Goal: Information Seeking & Learning: Understand process/instructions

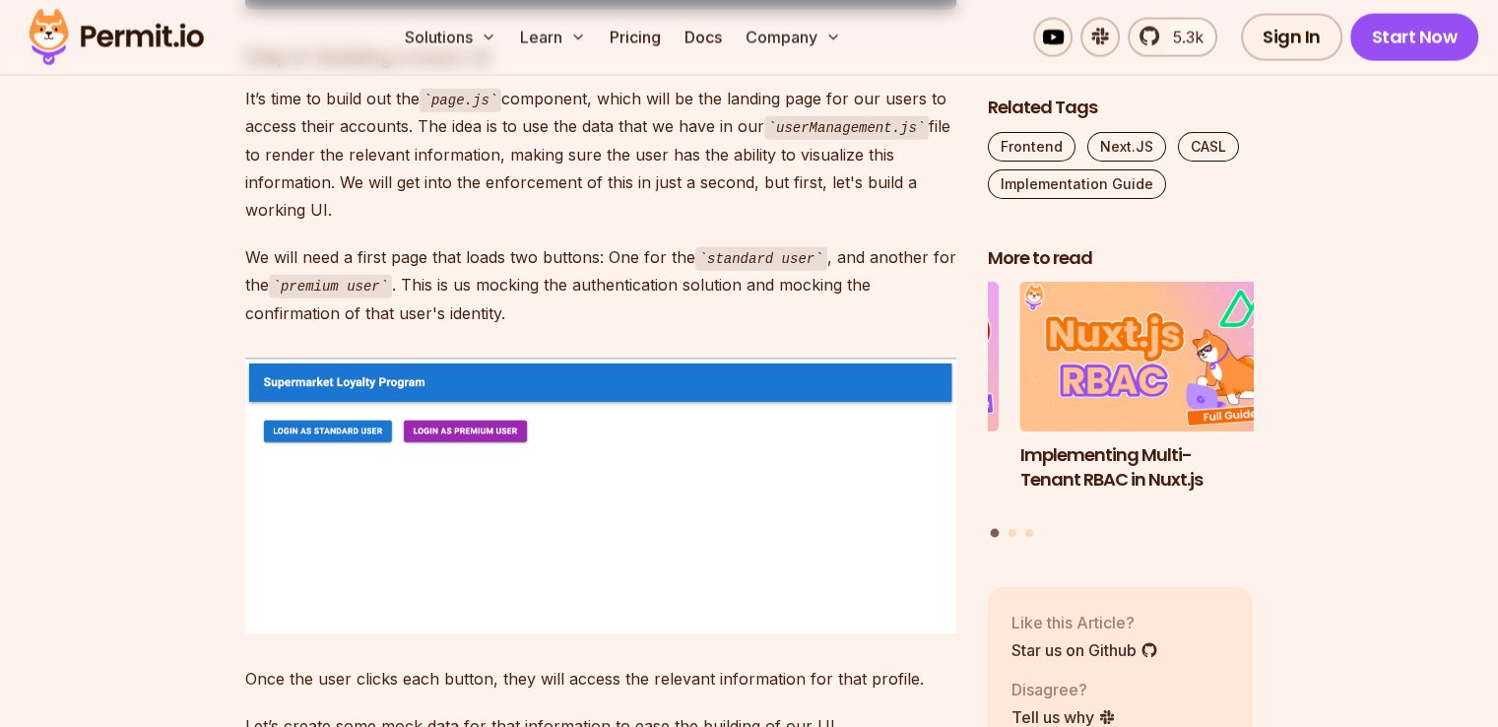
scroll to position [4596, 0]
drag, startPoint x: 417, startPoint y: 242, endPoint x: 569, endPoint y: 387, distance: 210.4
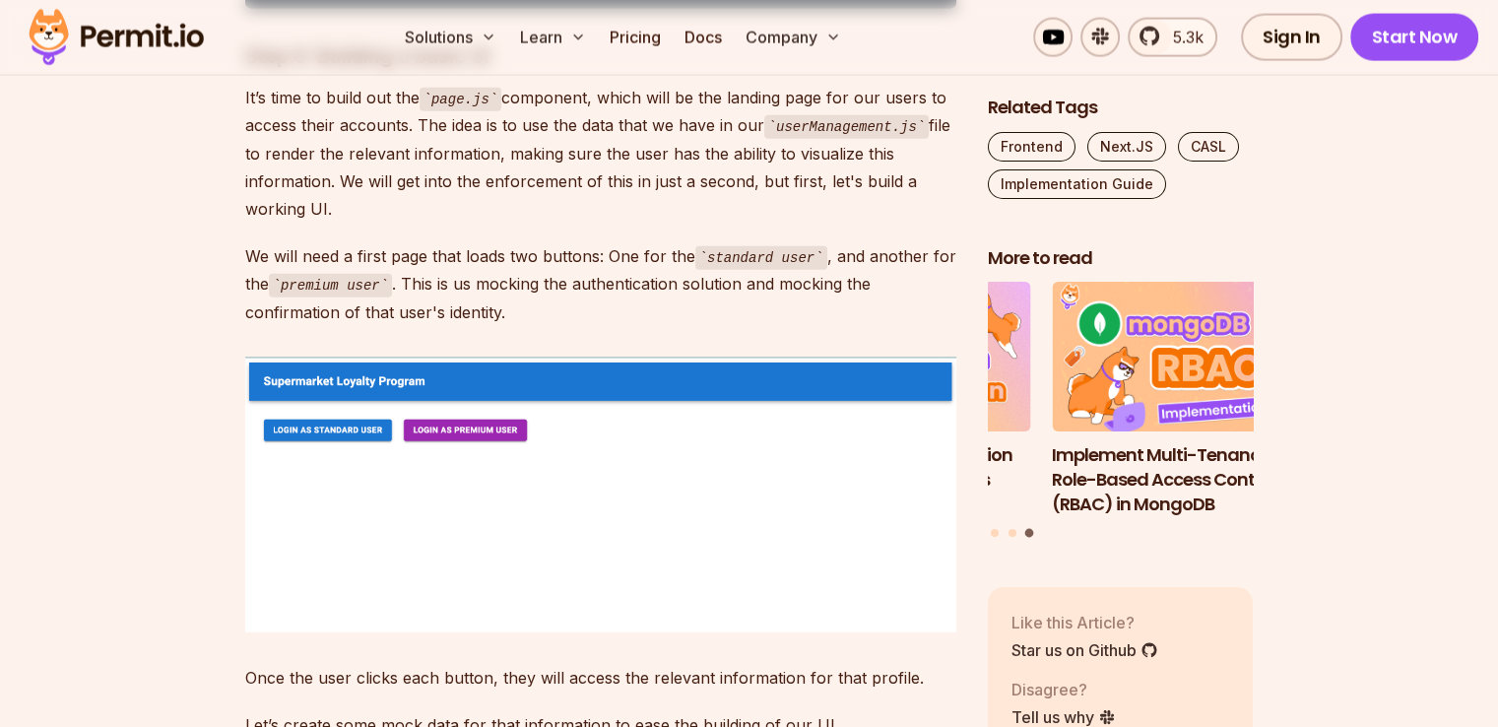
drag, startPoint x: 439, startPoint y: 391, endPoint x: 511, endPoint y: 493, distance: 125.2
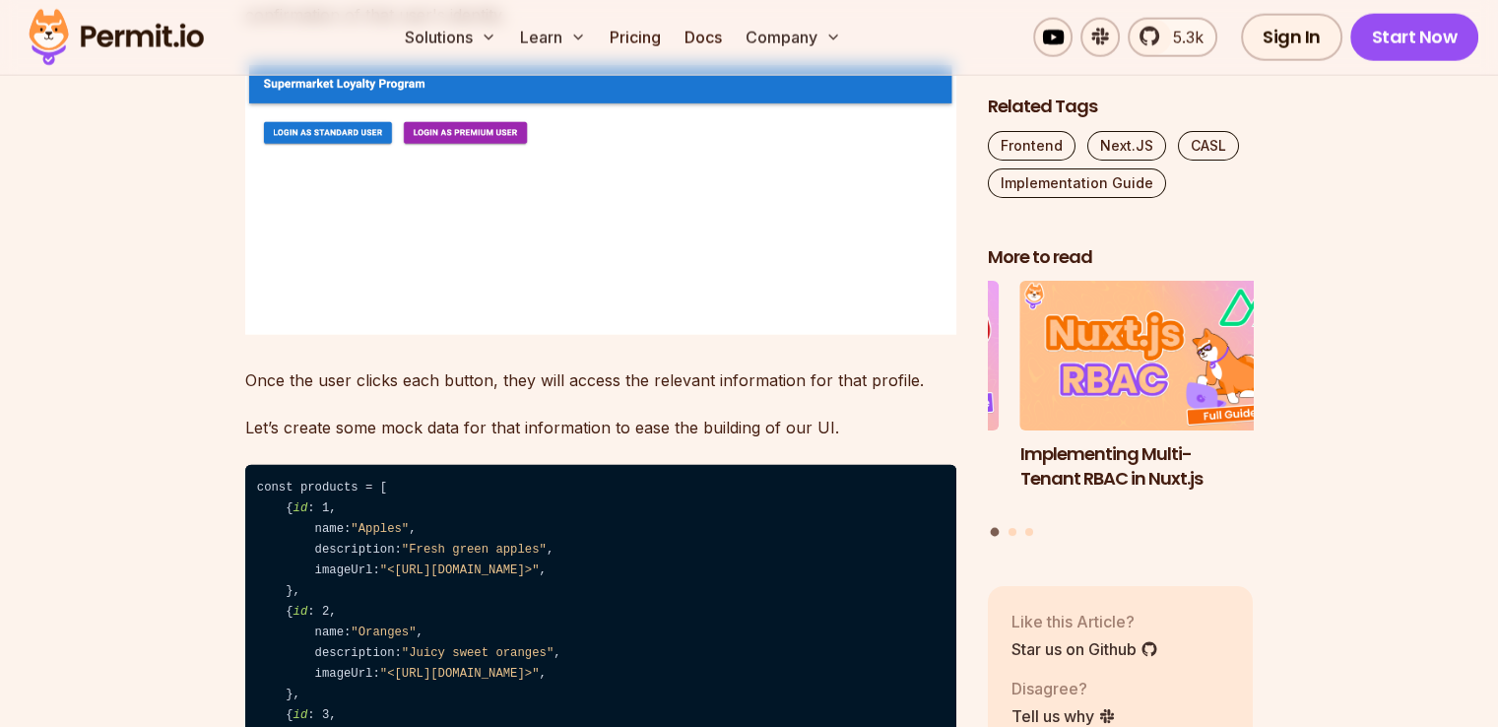
scroll to position [4925, 0]
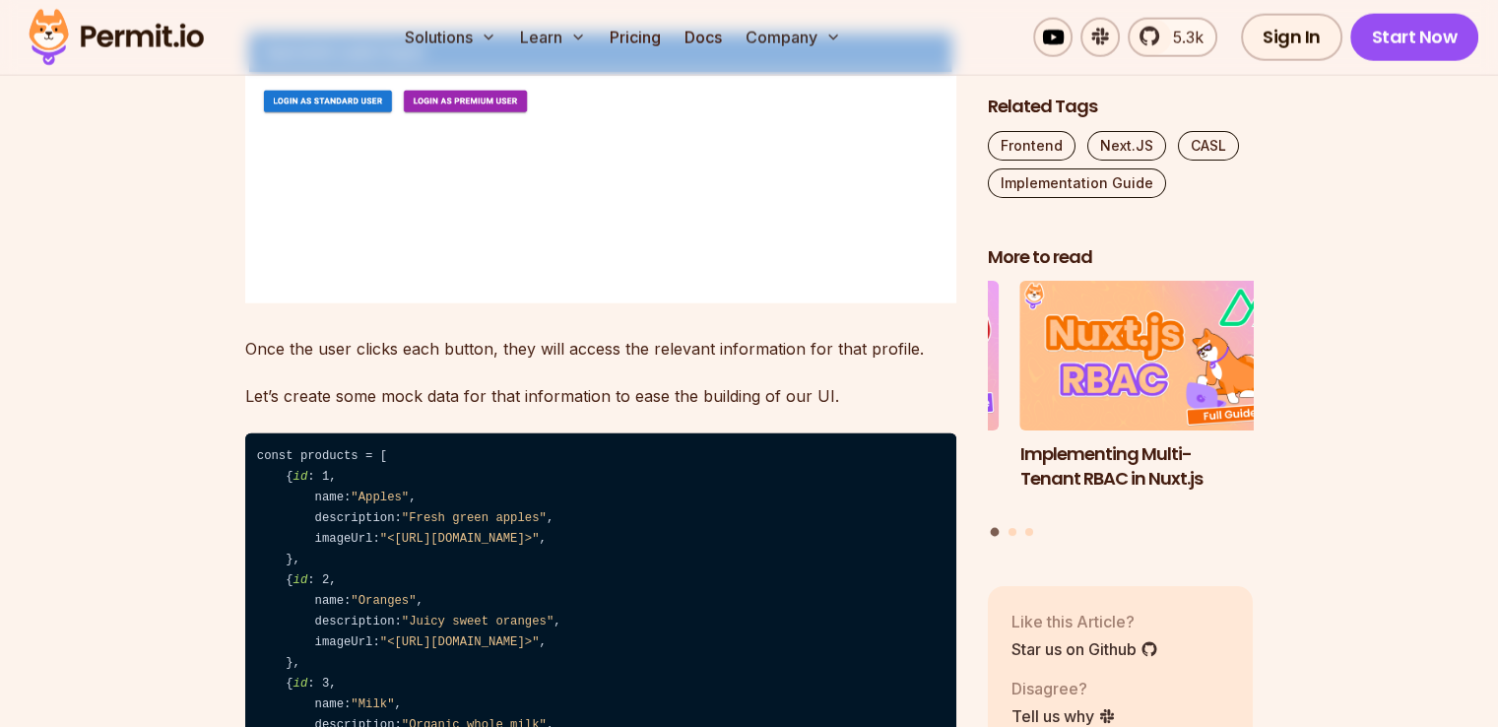
drag, startPoint x: 453, startPoint y: 286, endPoint x: 221, endPoint y: 245, distance: 235.9
drag, startPoint x: 326, startPoint y: 366, endPoint x: 433, endPoint y: 411, distance: 116.2
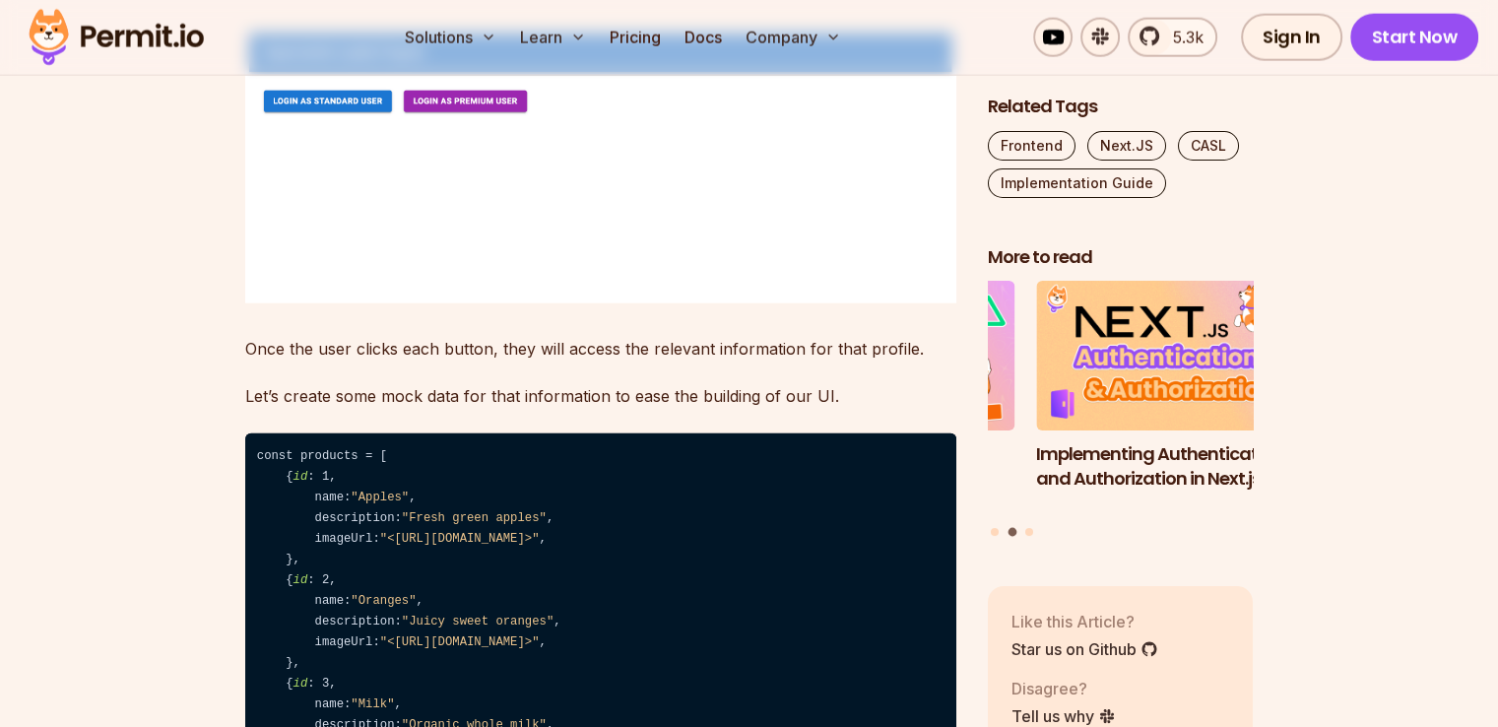
drag, startPoint x: 358, startPoint y: 408, endPoint x: 327, endPoint y: 361, distance: 56.3
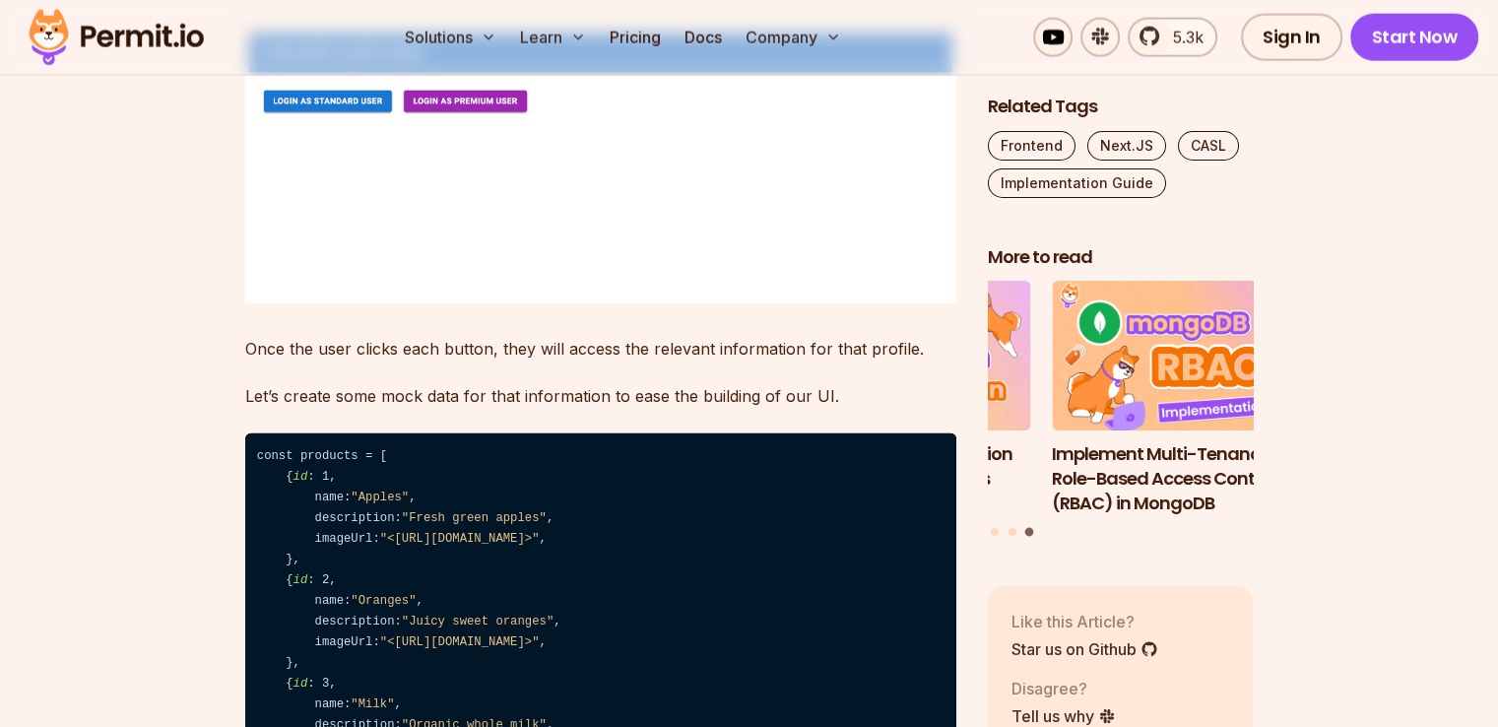
click at [456, 377] on div at bounding box center [456, 377] width 0 height 0
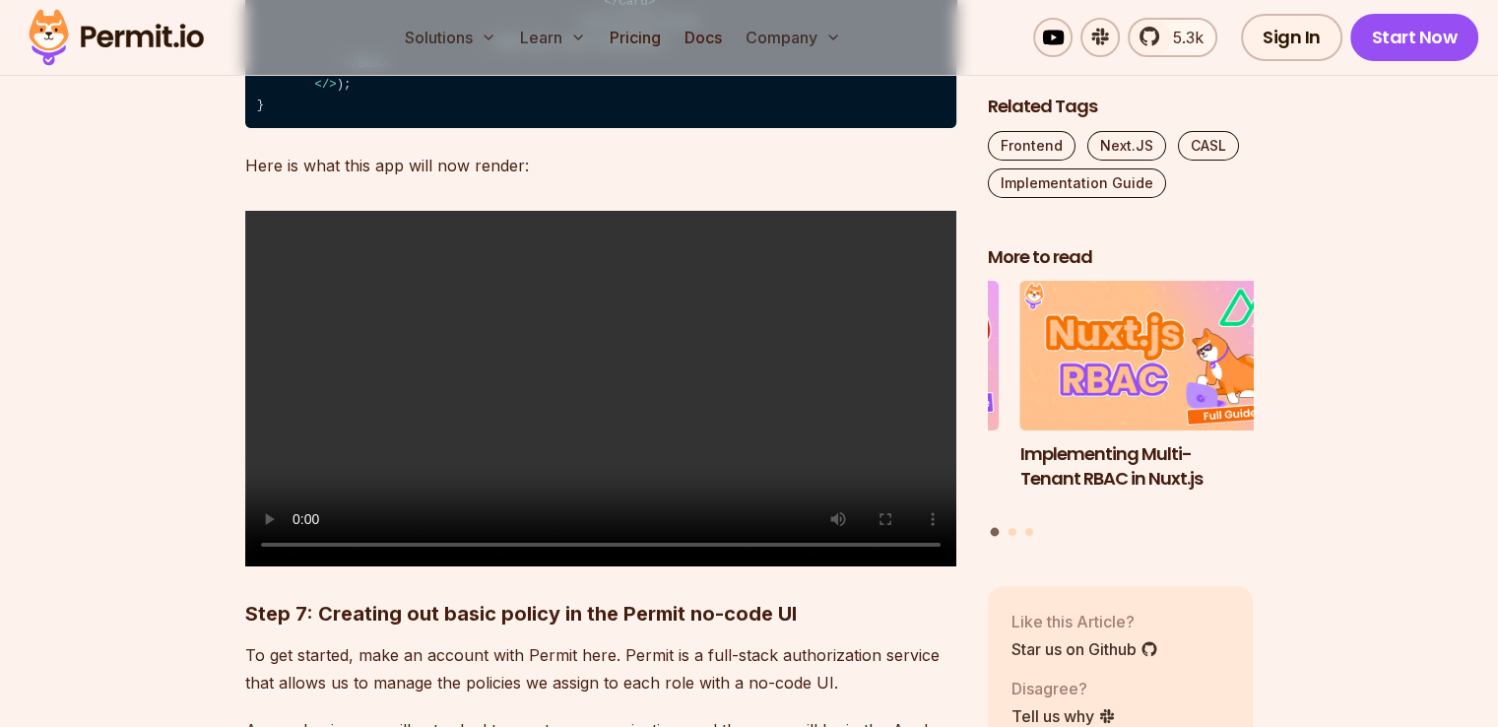
scroll to position [7551, 0]
